Goal: Transaction & Acquisition: Obtain resource

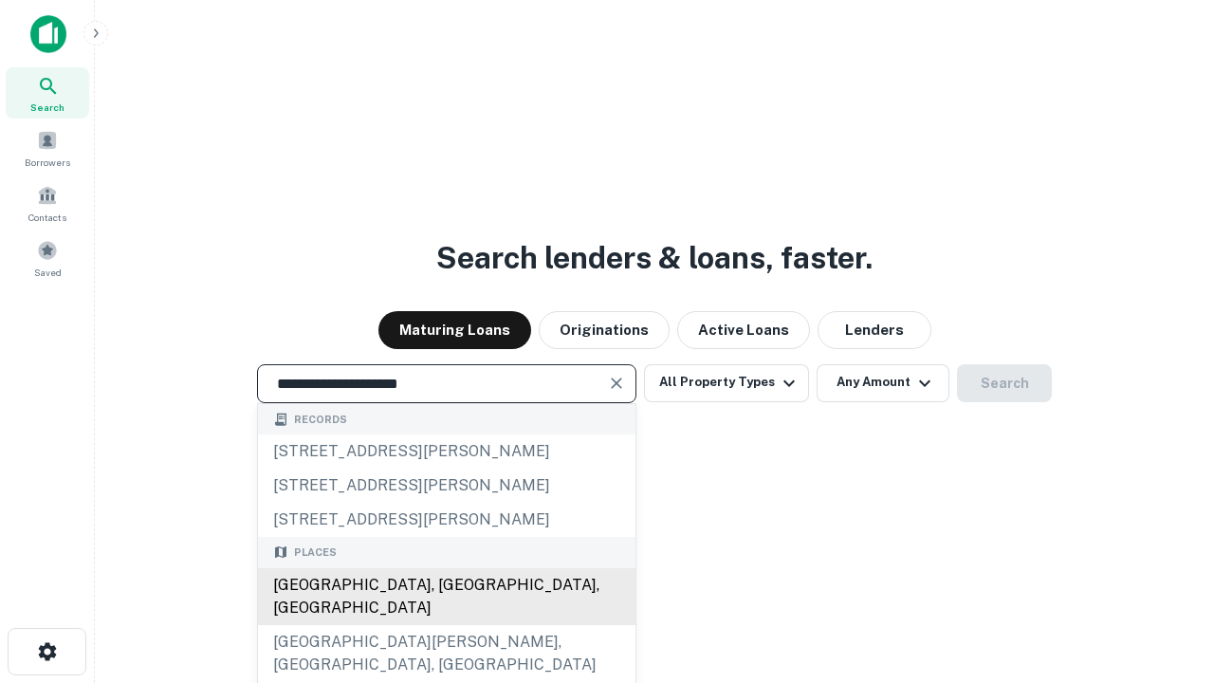
click at [446, 625] on div "[GEOGRAPHIC_DATA], [GEOGRAPHIC_DATA], [GEOGRAPHIC_DATA]" at bounding box center [447, 596] width 378 height 57
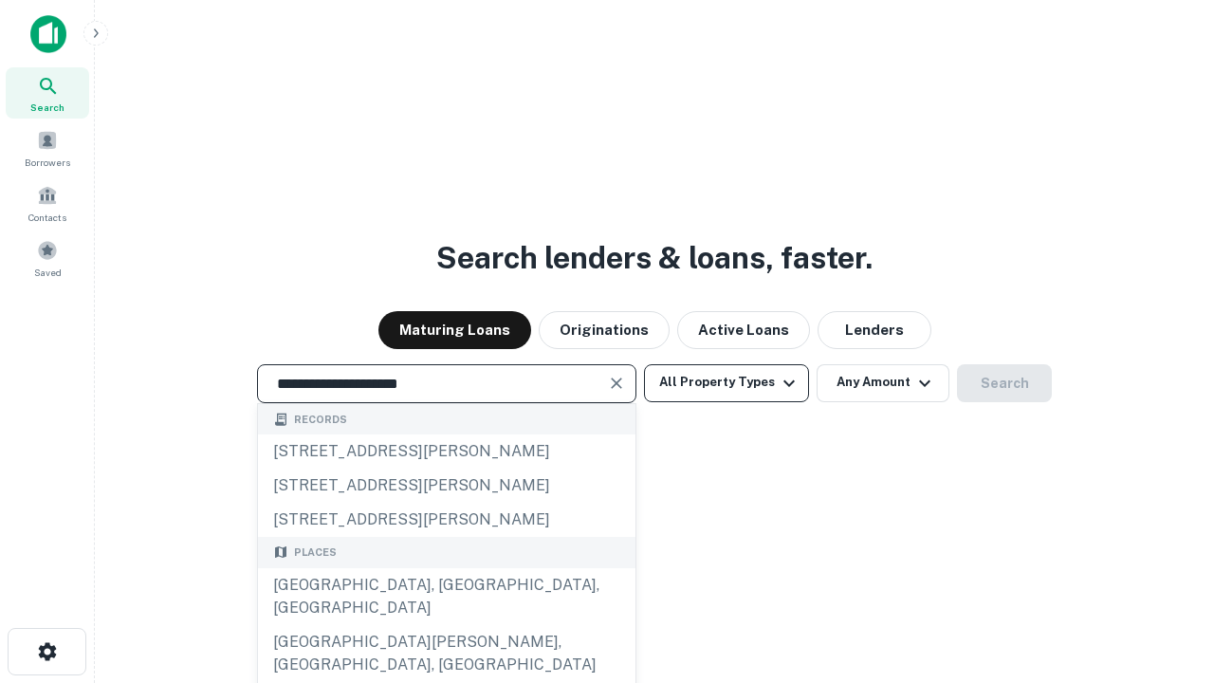
type input "**********"
click at [727, 382] on button "All Property Types" at bounding box center [726, 383] width 165 height 38
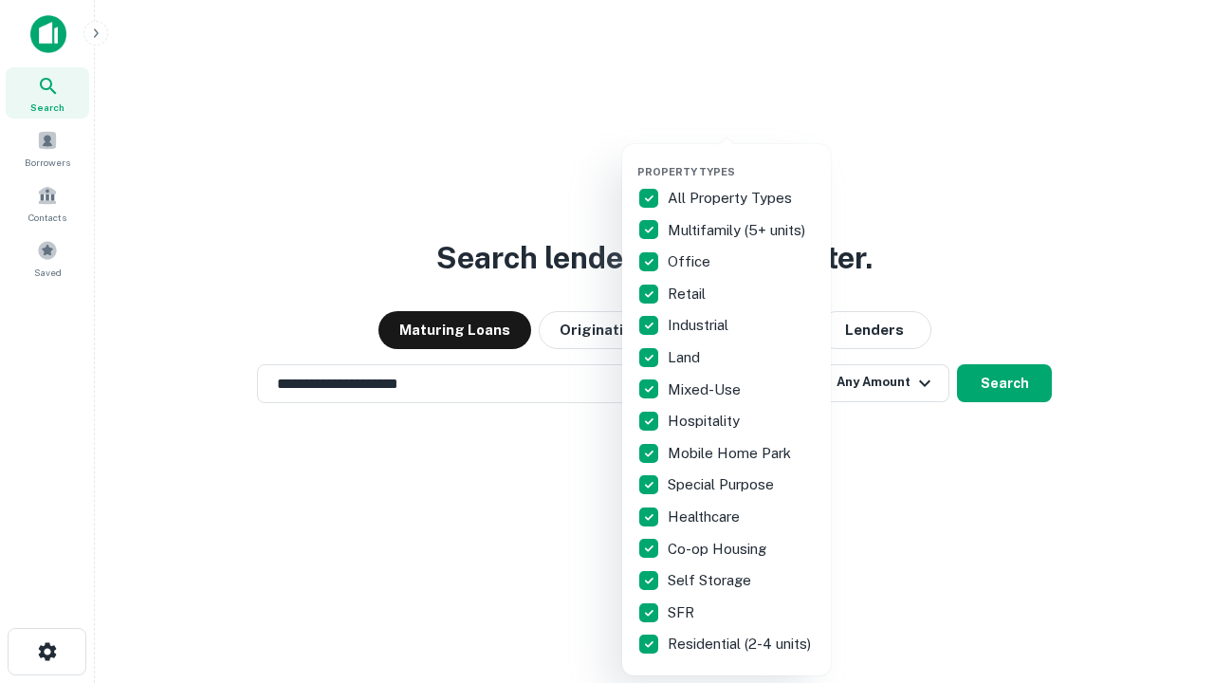
click at [742, 159] on button "button" at bounding box center [741, 159] width 209 height 1
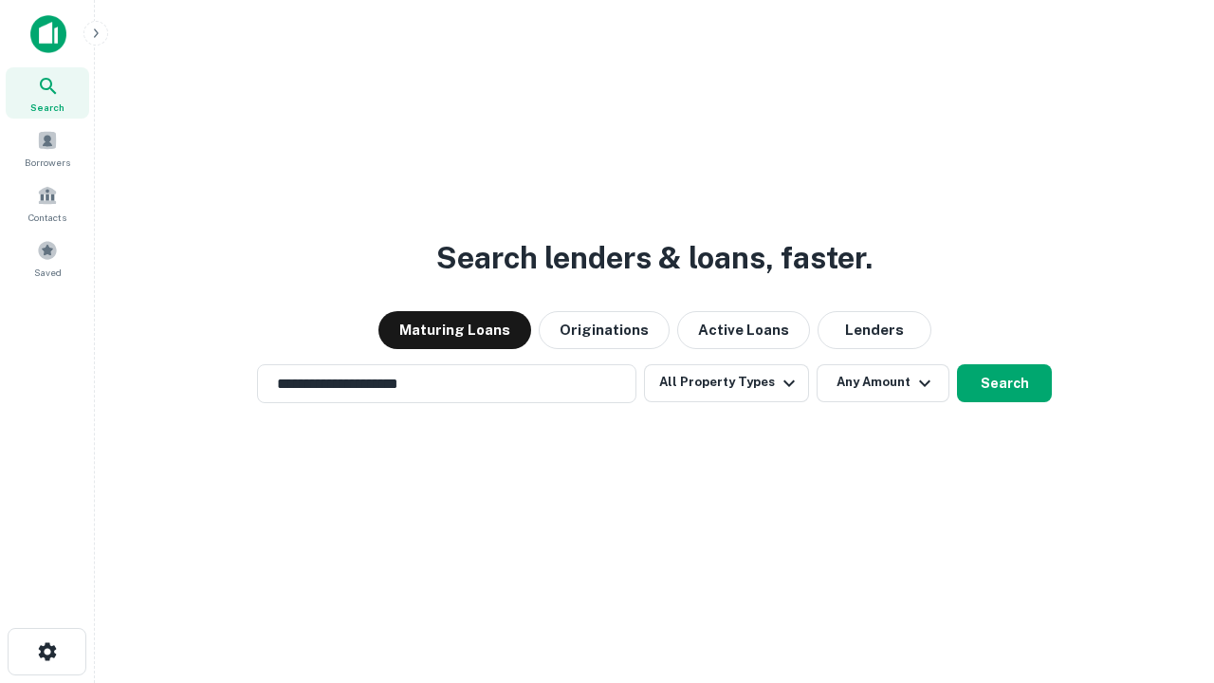
scroll to position [29, 0]
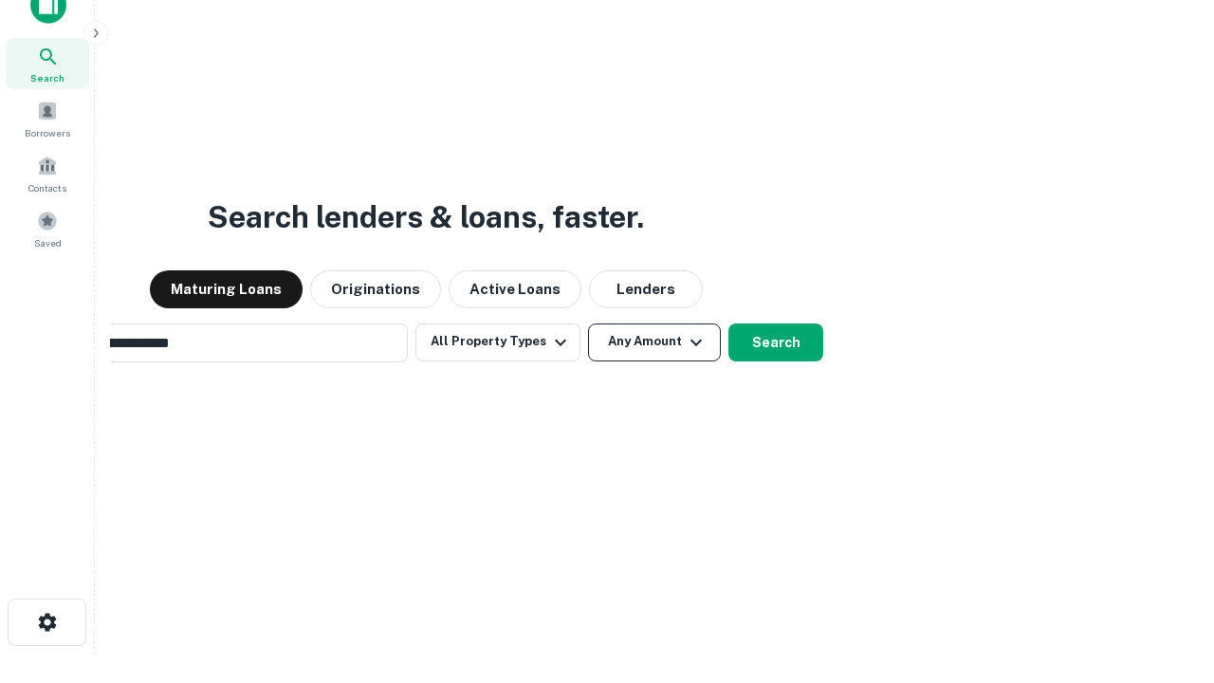
click at [588, 323] on button "Any Amount" at bounding box center [654, 342] width 133 height 38
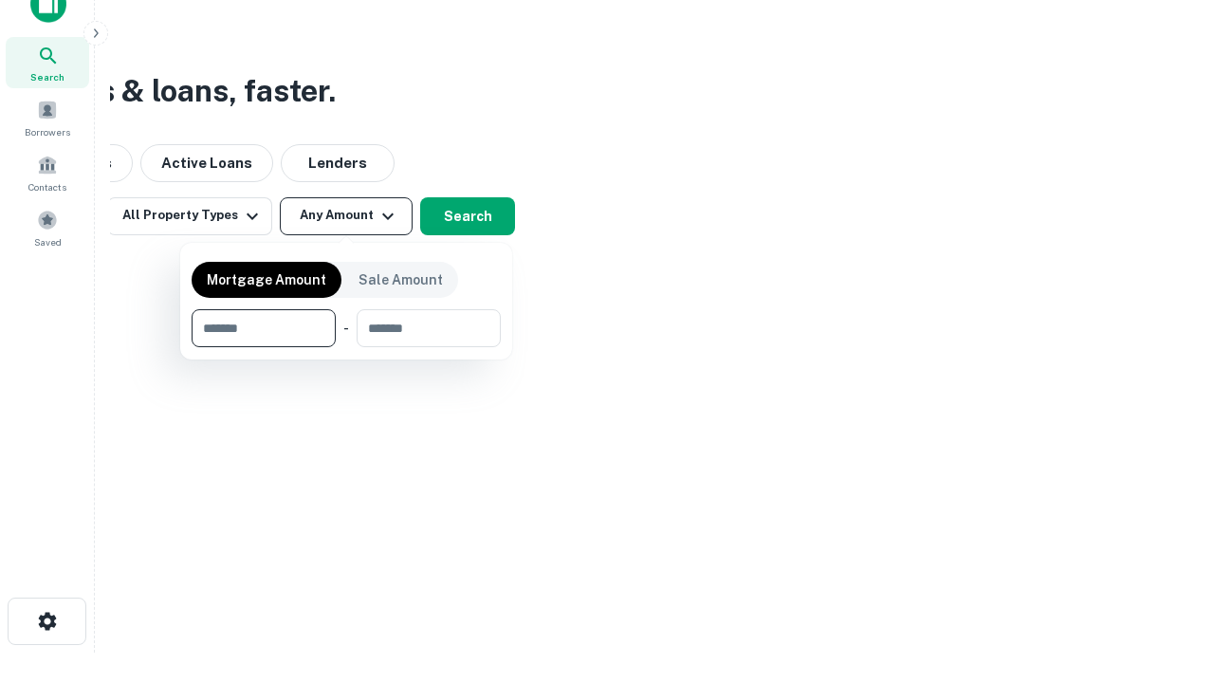
type input "*******"
click at [346, 347] on button "button" at bounding box center [346, 347] width 309 height 1
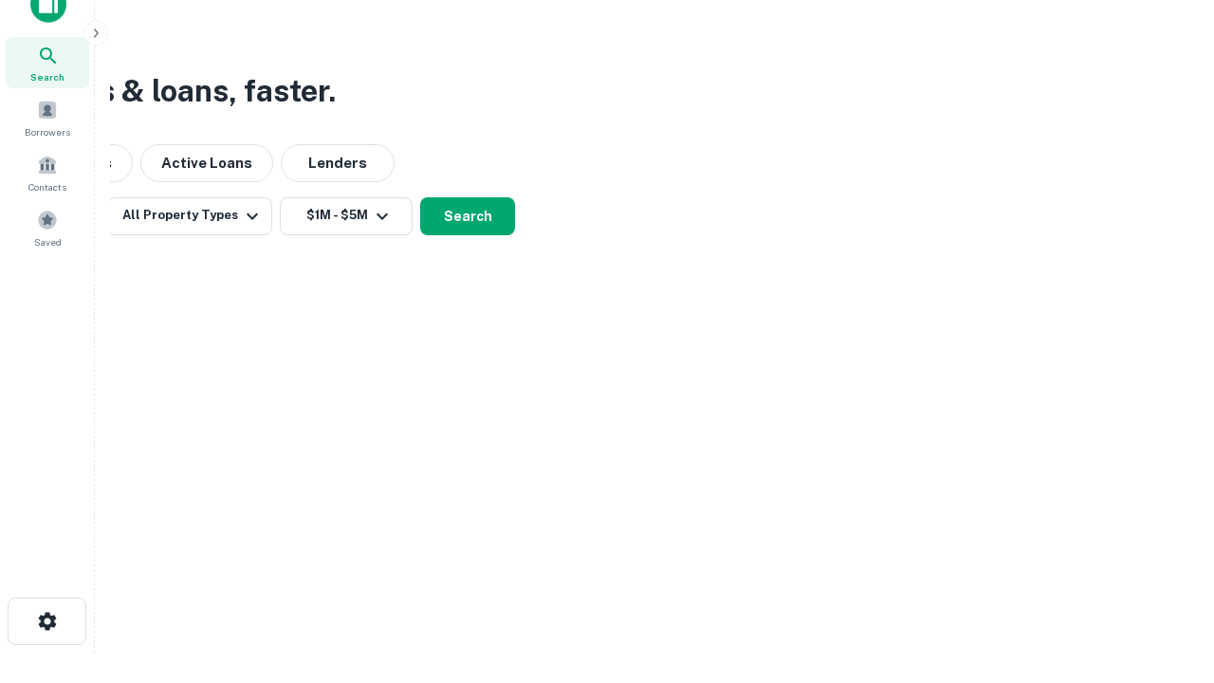
scroll to position [29, 0]
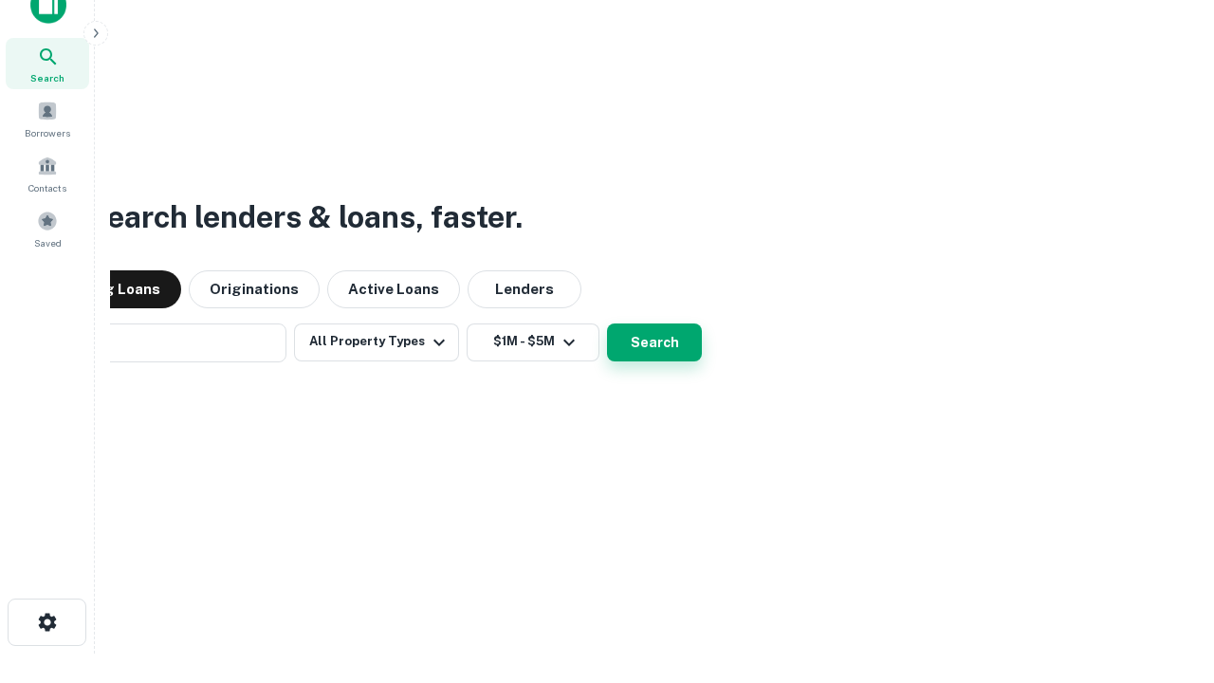
click at [607, 323] on button "Search" at bounding box center [654, 342] width 95 height 38
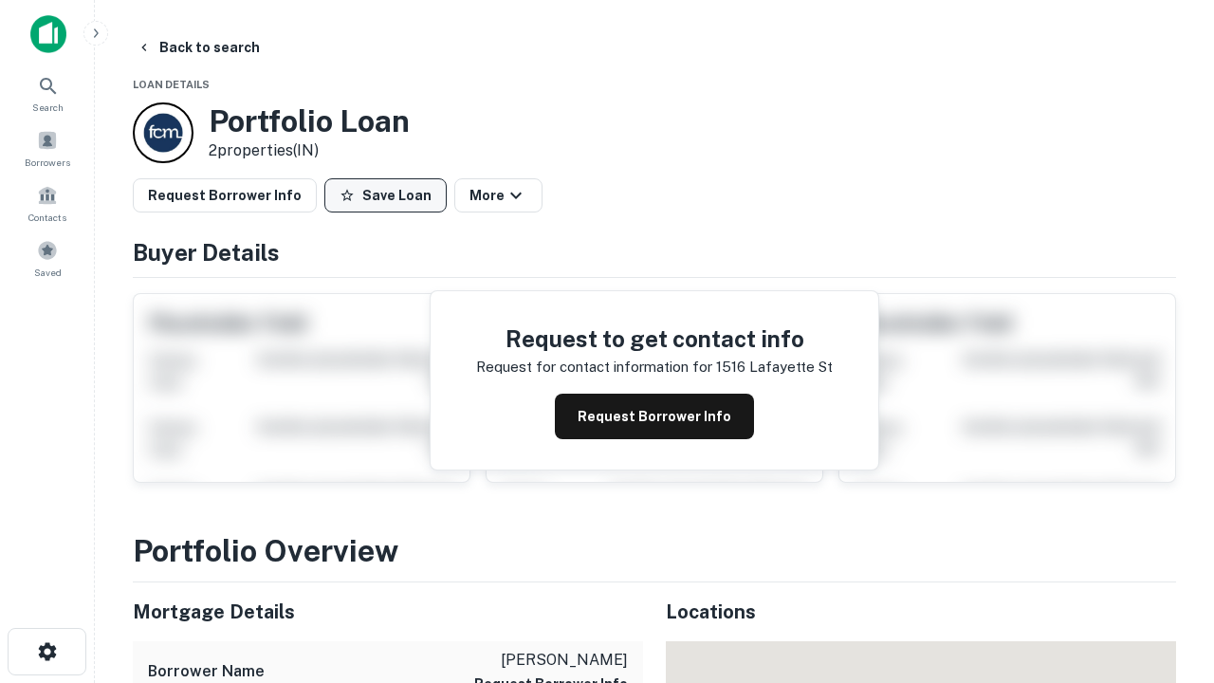
click at [385, 195] on button "Save Loan" at bounding box center [385, 195] width 122 height 34
